Goal: Download file/media

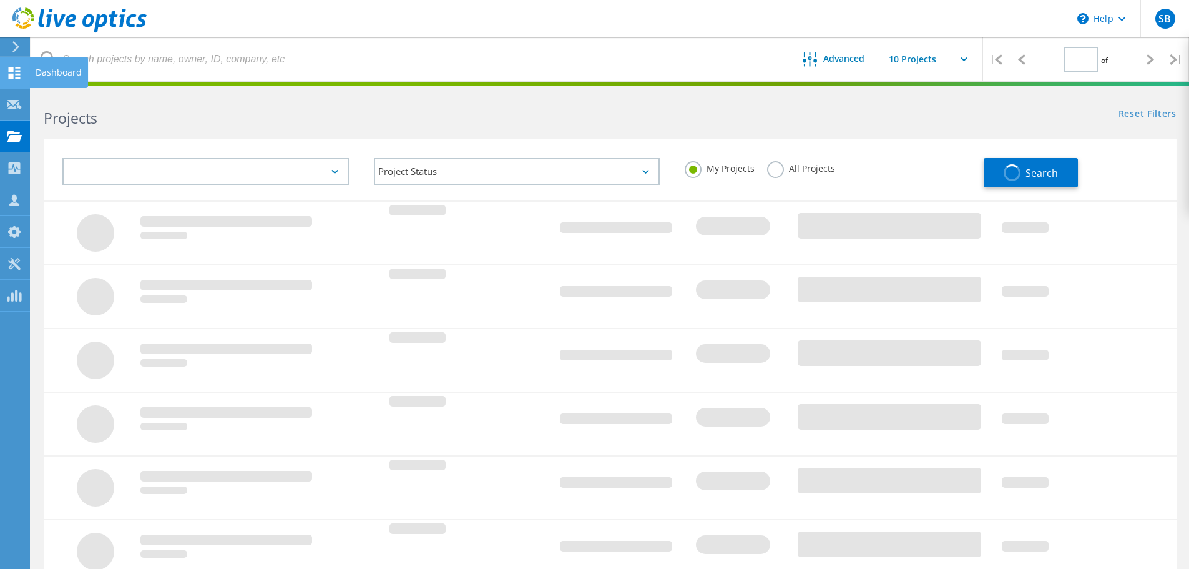
type input "1"
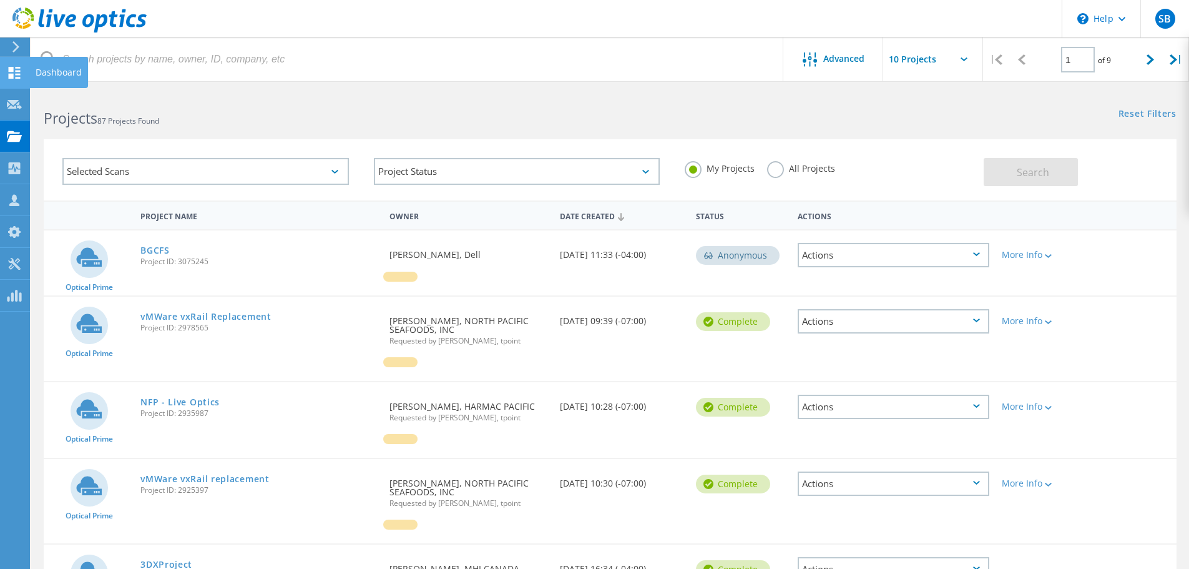
click at [12, 74] on use at bounding box center [15, 73] width 12 height 12
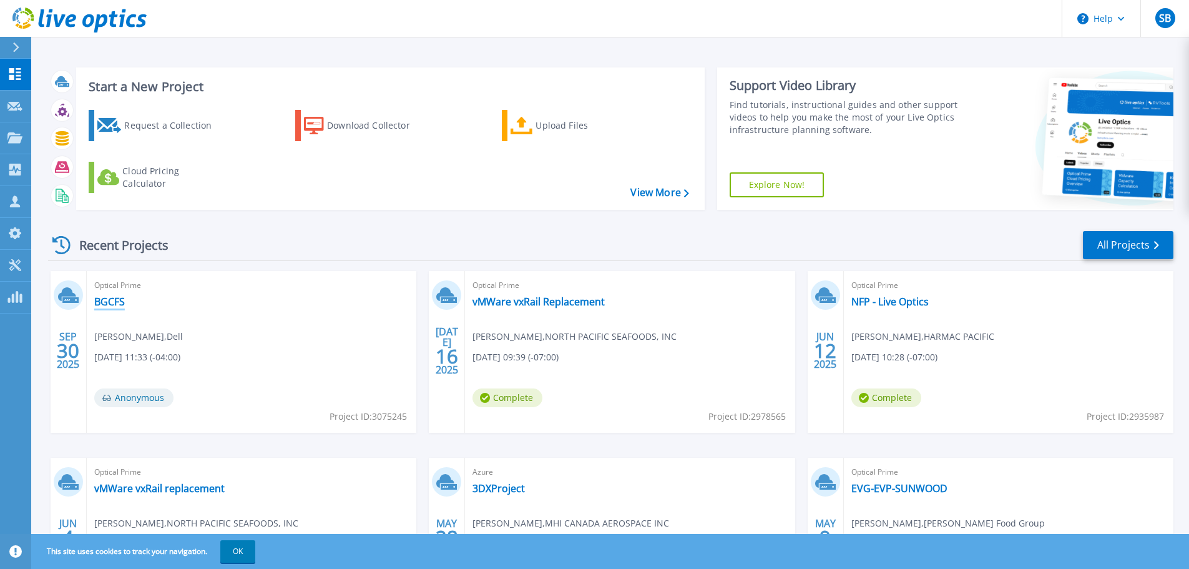
click at [107, 304] on link "BGCFS" at bounding box center [109, 301] width 31 height 12
click at [1130, 244] on link "All Projects" at bounding box center [1128, 245] width 91 height 28
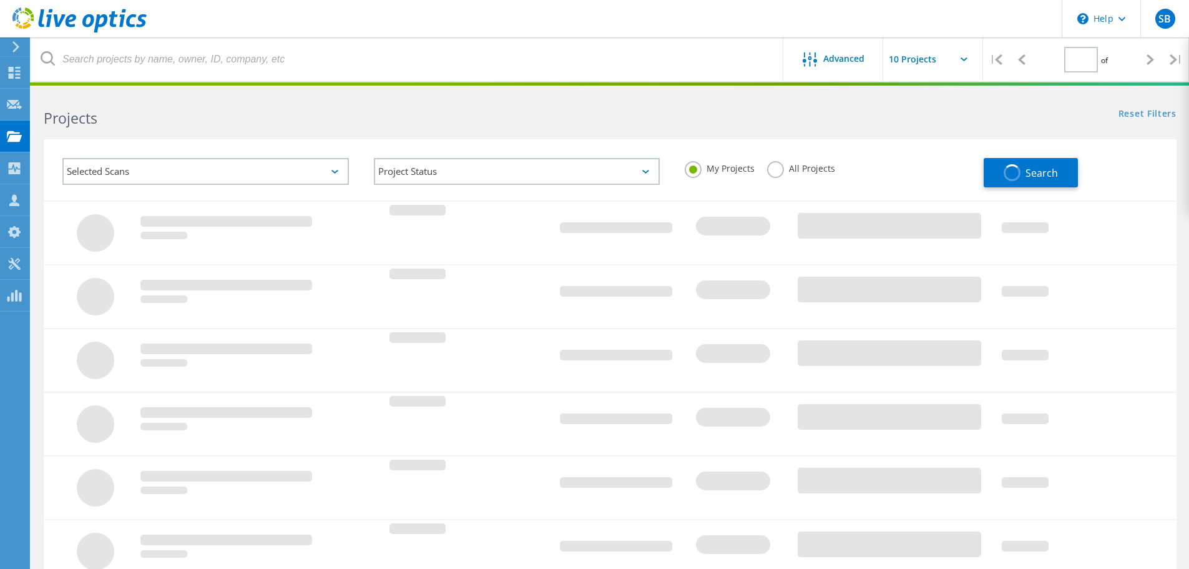
type input "1"
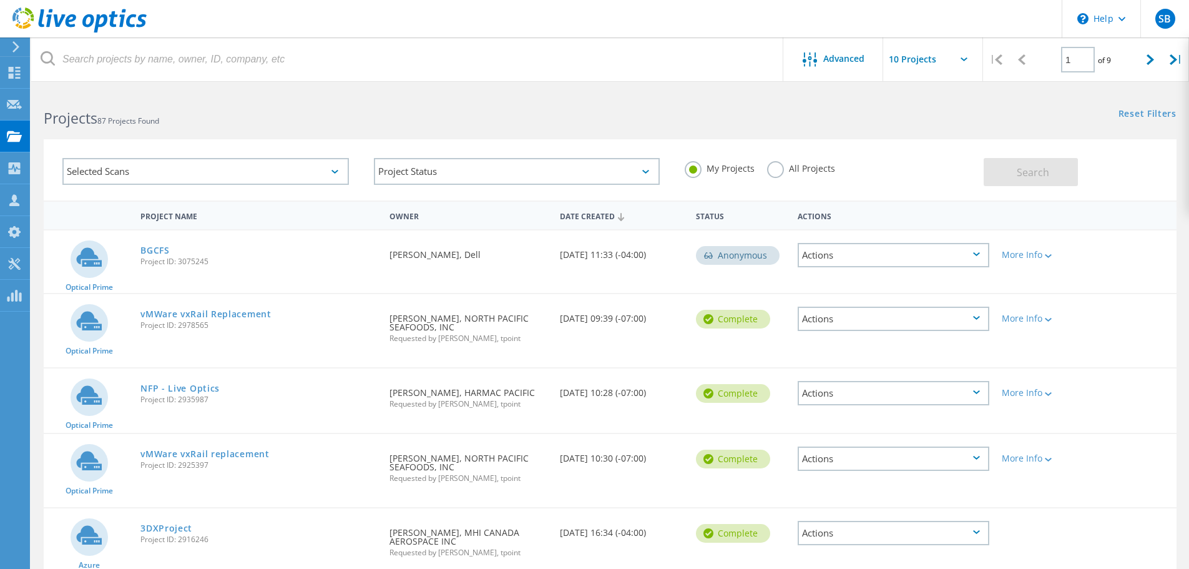
click at [781, 167] on label "All Projects" at bounding box center [801, 167] width 68 height 12
click at [0, 0] on input "All Projects" at bounding box center [0, 0] width 0 height 0
click at [1039, 173] on span "Search" at bounding box center [1033, 172] width 32 height 14
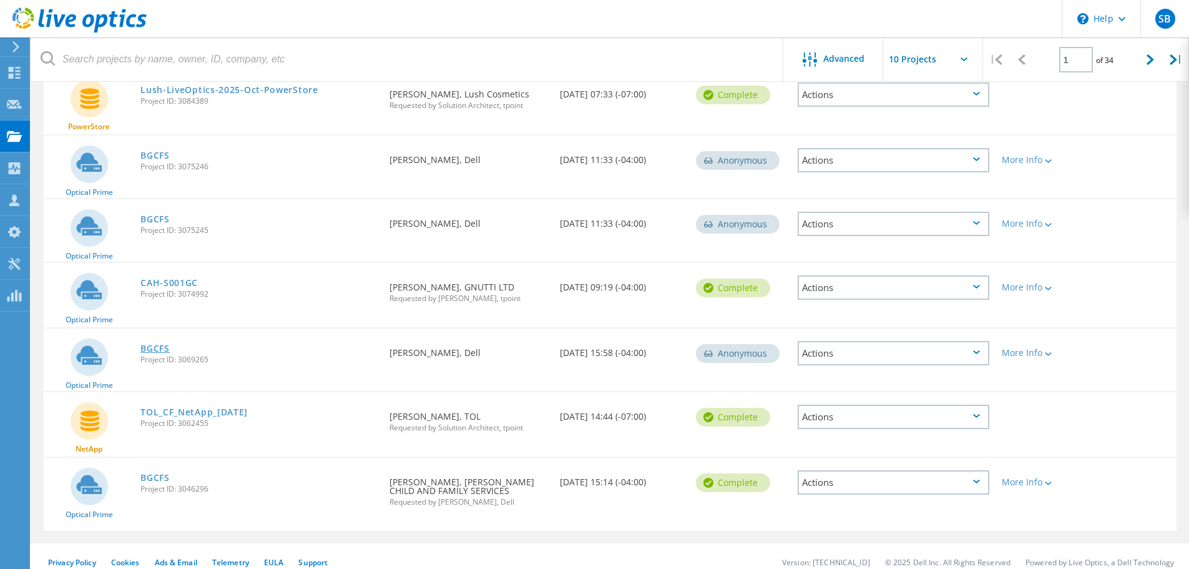
scroll to position [368, 0]
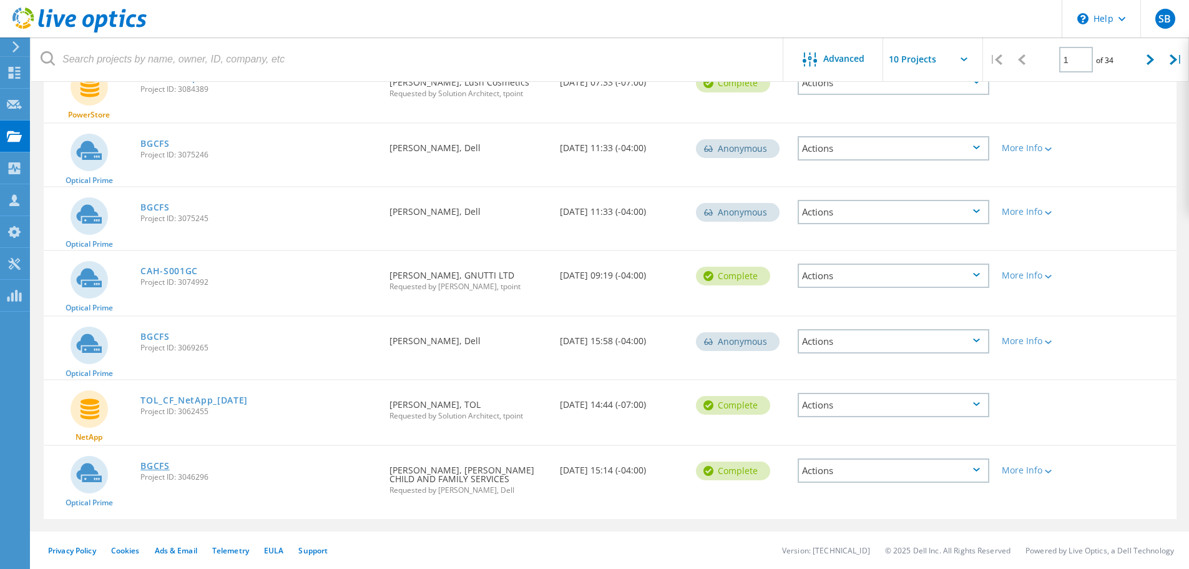
click at [152, 465] on link "BGCFS" at bounding box center [154, 465] width 29 height 9
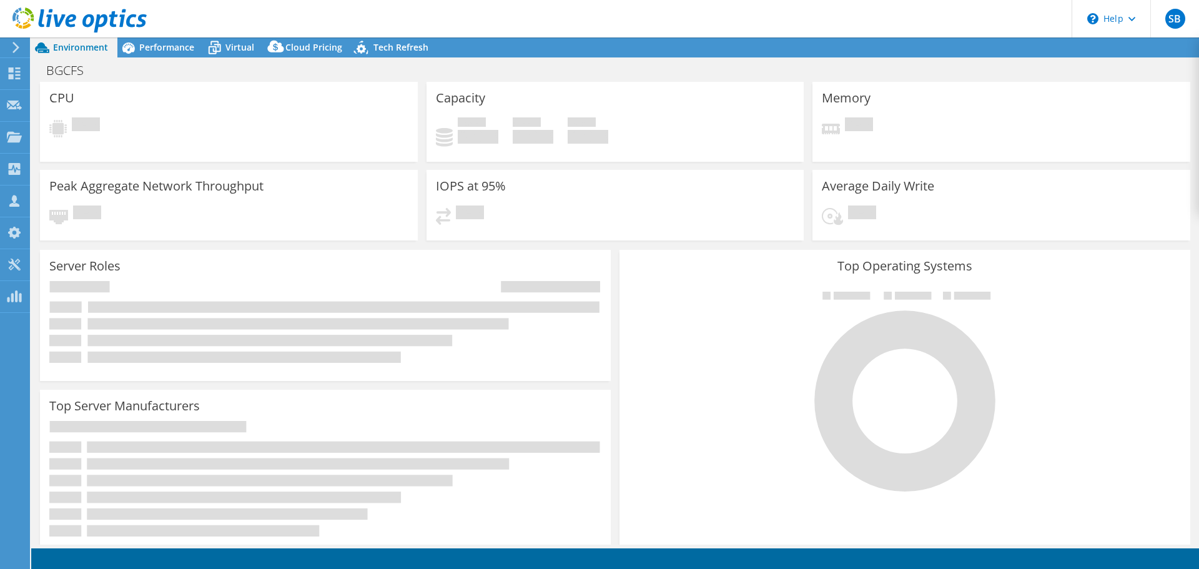
select select "USD"
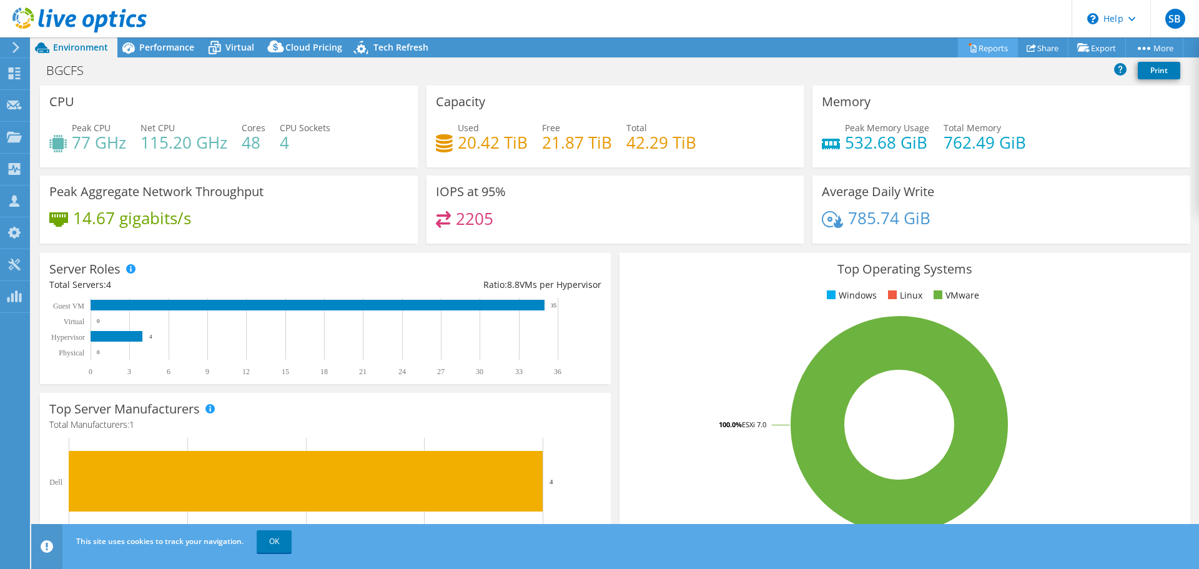
click at [990, 51] on link "Reports" at bounding box center [988, 47] width 60 height 19
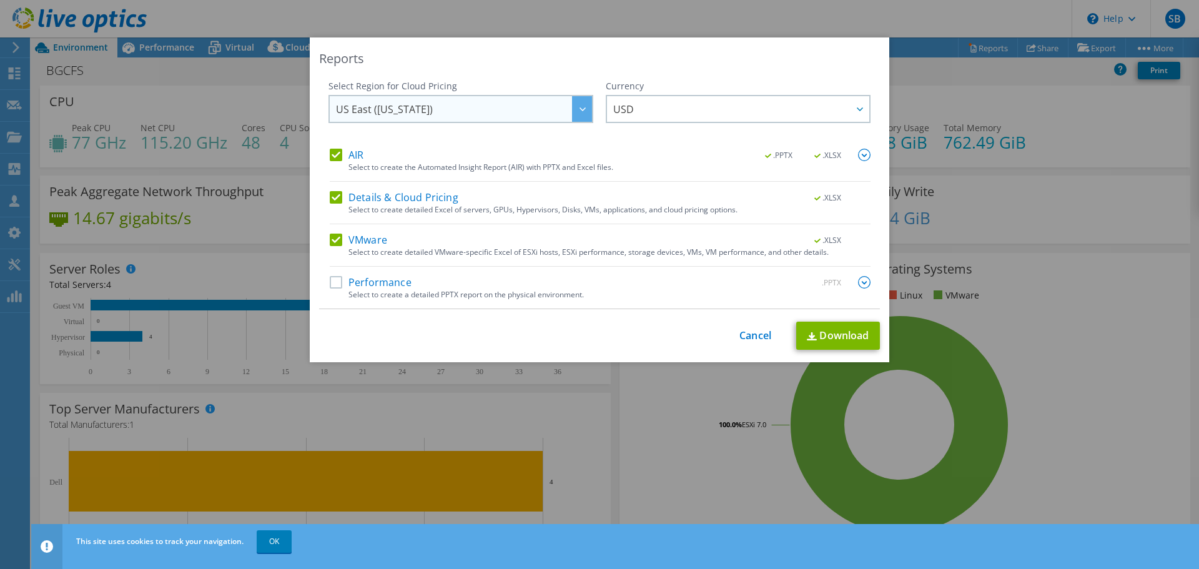
click at [563, 104] on span "US East ([US_STATE])" at bounding box center [464, 109] width 256 height 26
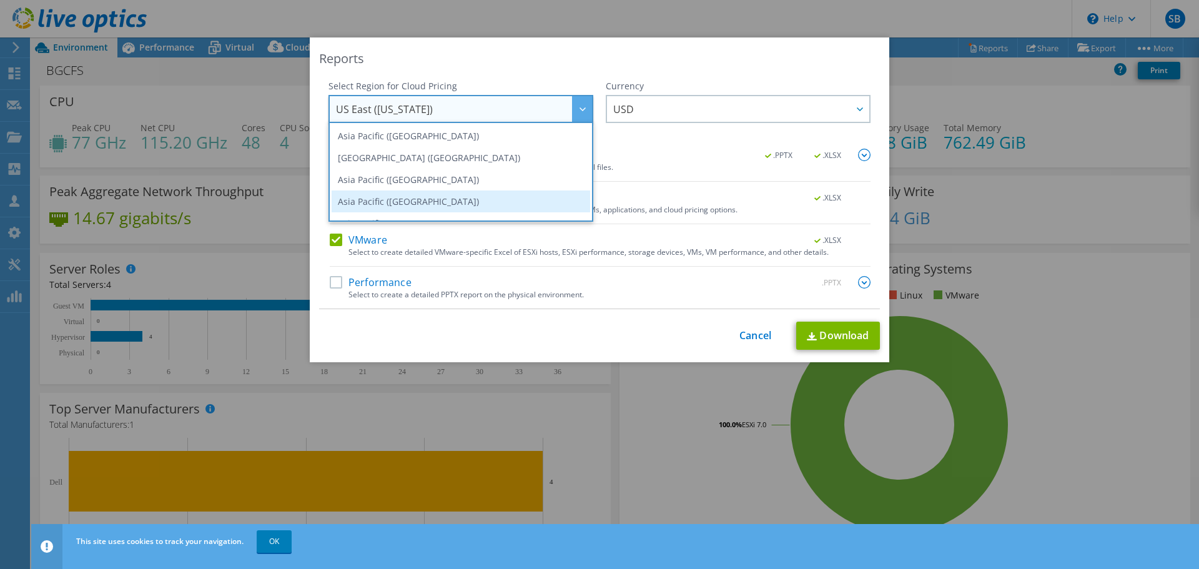
scroll to position [62, 0]
click at [466, 202] on li "[GEOGRAPHIC_DATA]" at bounding box center [461, 205] width 259 height 22
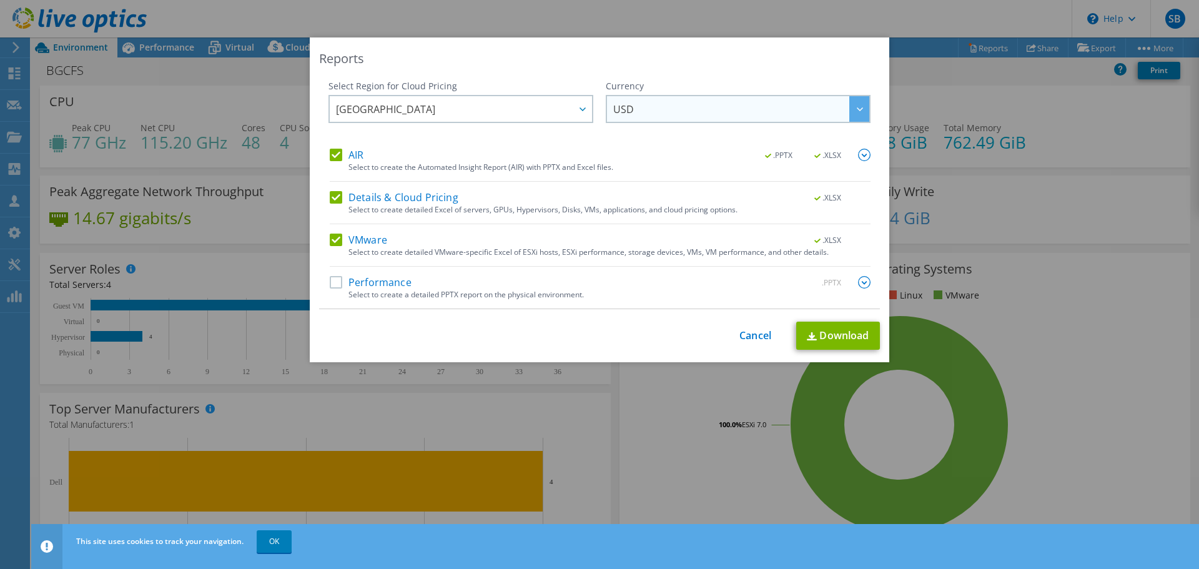
click at [651, 96] on div "USD ARS AUD BRL CAD CHF CLP CNY DKK EUR GBP HKD HUF INR JPY MXN MYR NOK NZD PEN…" at bounding box center [738, 109] width 265 height 28
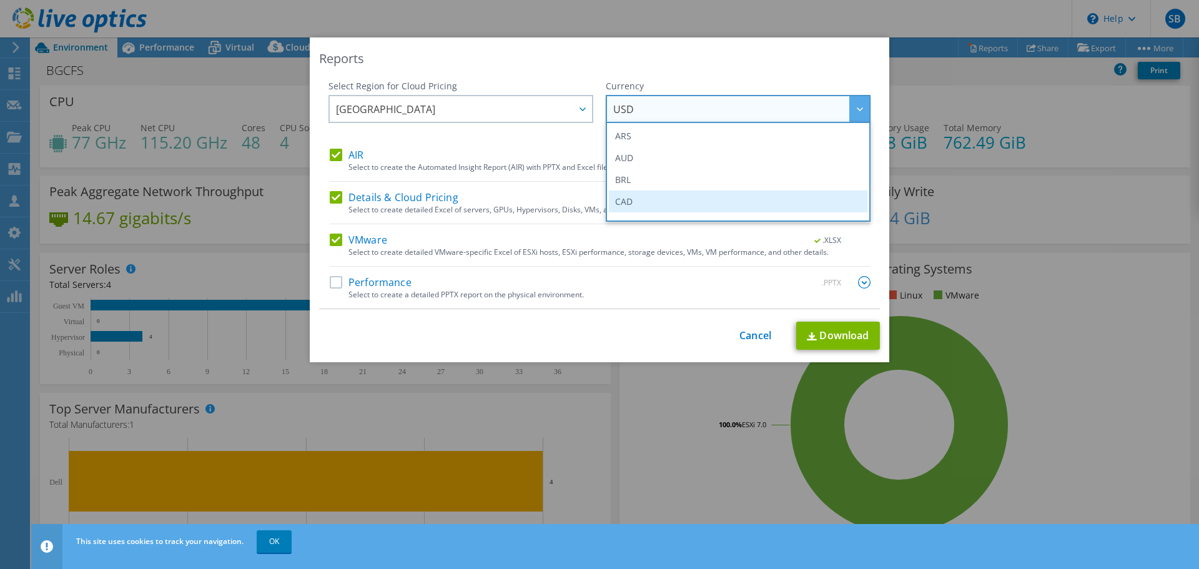
click at [648, 205] on li "CAD" at bounding box center [738, 201] width 259 height 22
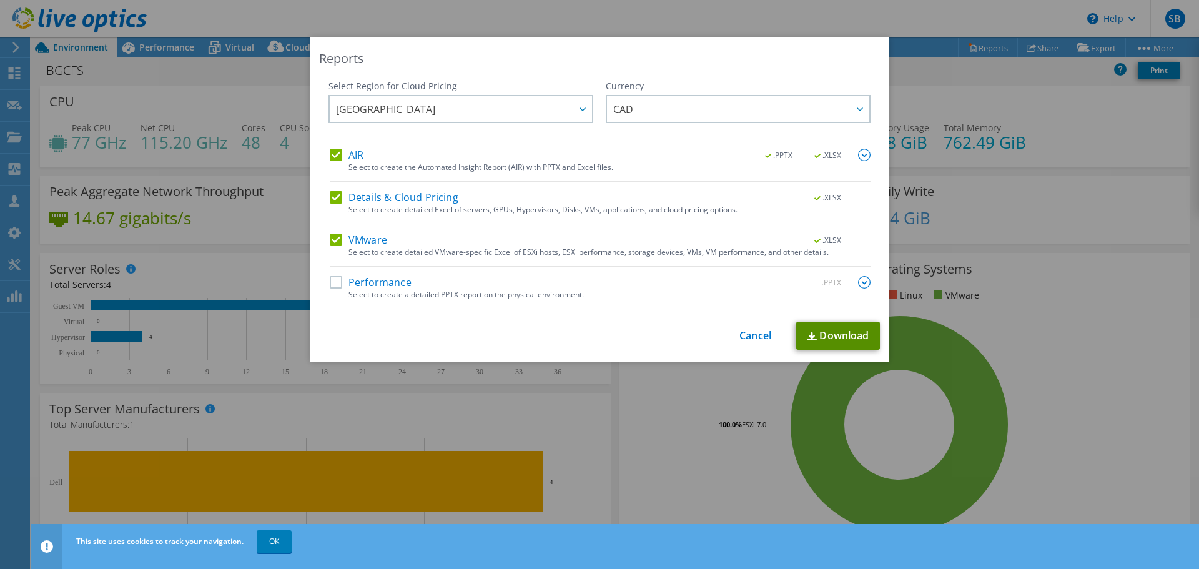
click at [835, 337] on link "Download" at bounding box center [838, 336] width 84 height 28
click at [748, 328] on div "This process may take a while, please wait... Cancel Download" at bounding box center [599, 336] width 561 height 28
click at [749, 340] on link "Cancel" at bounding box center [755, 336] width 32 height 12
